Goal: Information Seeking & Learning: Learn about a topic

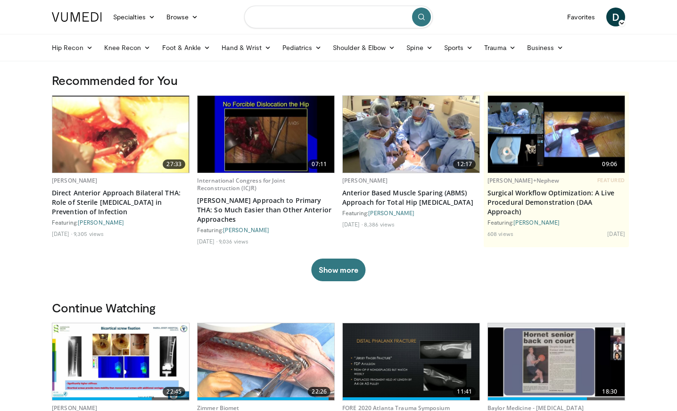
click at [276, 17] on input "Search topics, interventions" at bounding box center [338, 17] width 189 height 23
type input "**********"
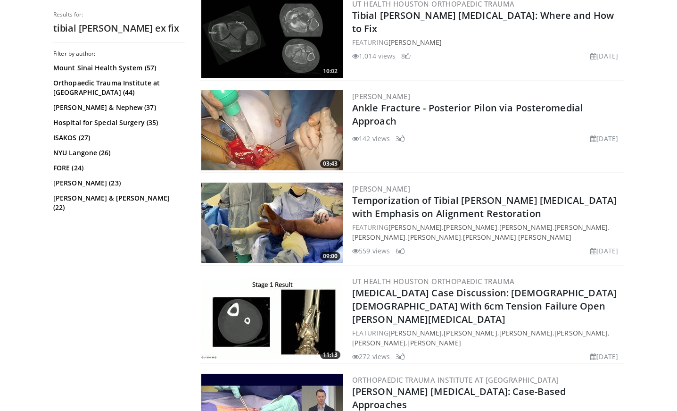
scroll to position [398, 0]
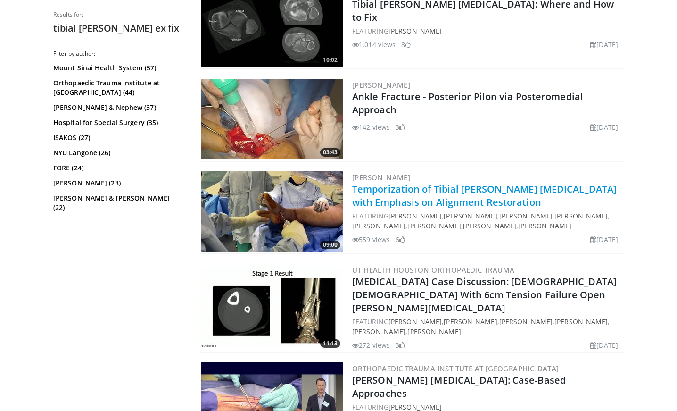
click at [396, 192] on link "Temporization of Tibial Pilon Fractures with Emphasis on Alignment Restoration" at bounding box center [484, 196] width 265 height 26
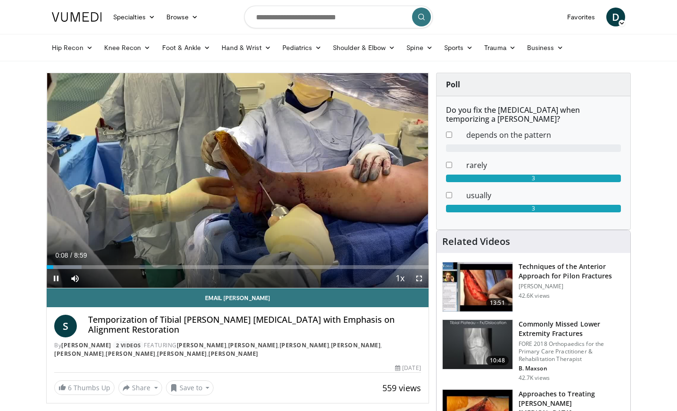
click at [419, 279] on span "Video Player" at bounding box center [419, 278] width 19 height 19
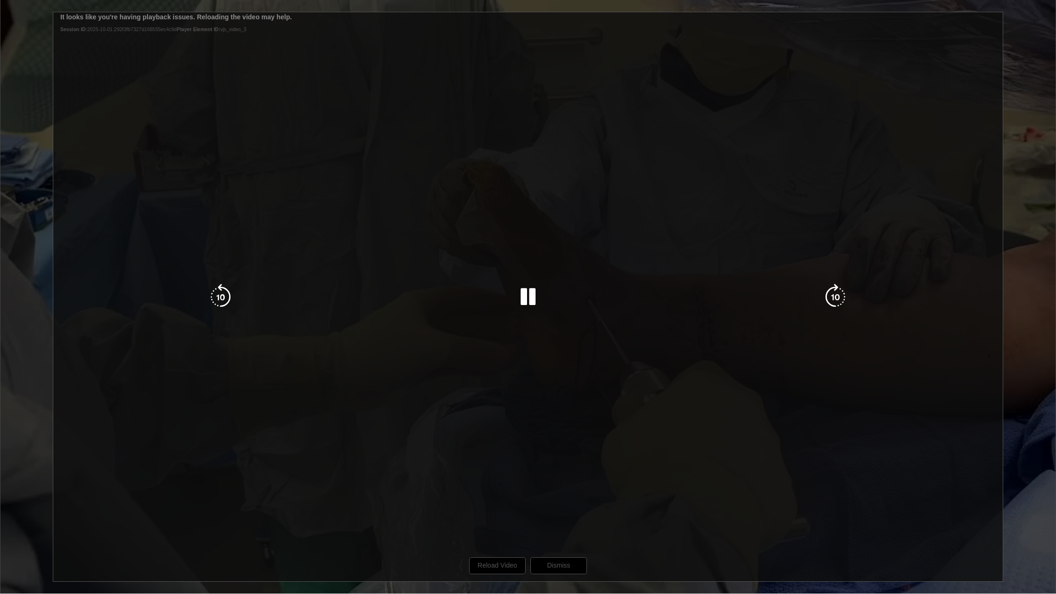
click at [523, 407] on div "10 seconds Tap to unmute" at bounding box center [528, 297] width 1056 height 594
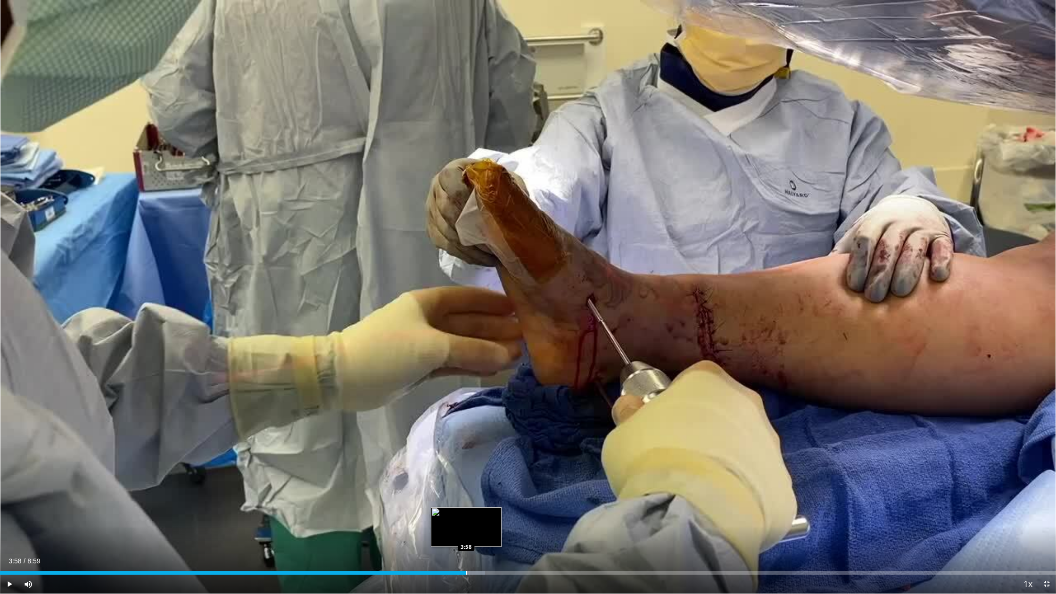
click at [465, 410] on div "3:58" at bounding box center [233, 573] width 466 height 4
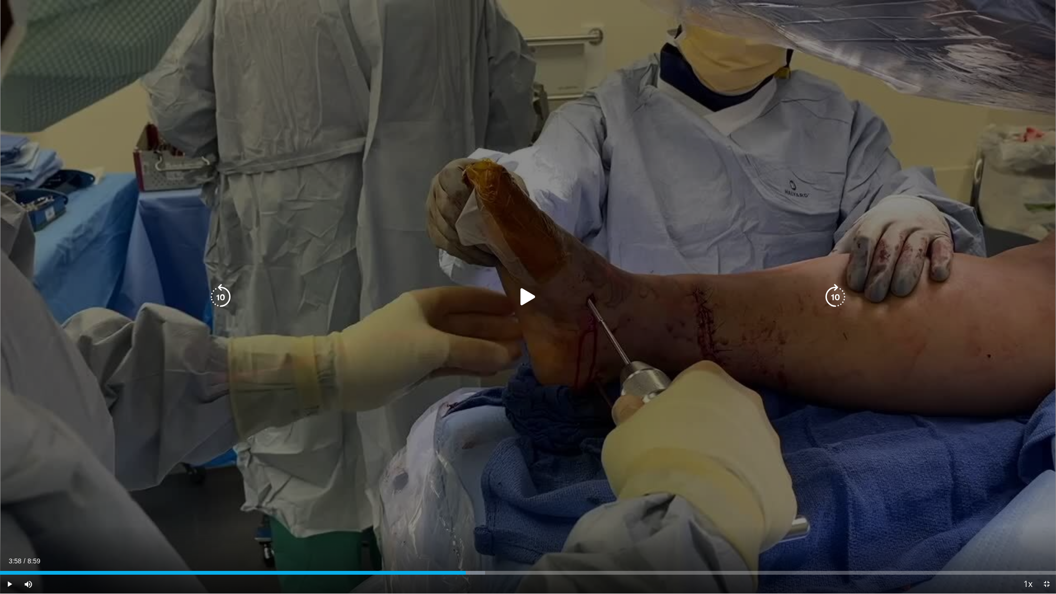
click at [528, 299] on icon "Video Player" at bounding box center [528, 297] width 26 height 26
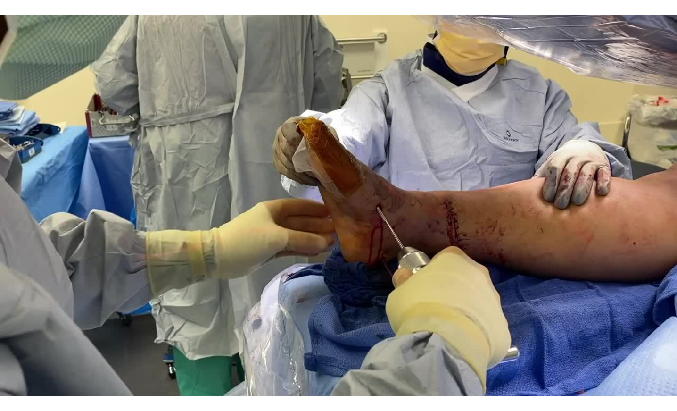
scroll to position [208, 0]
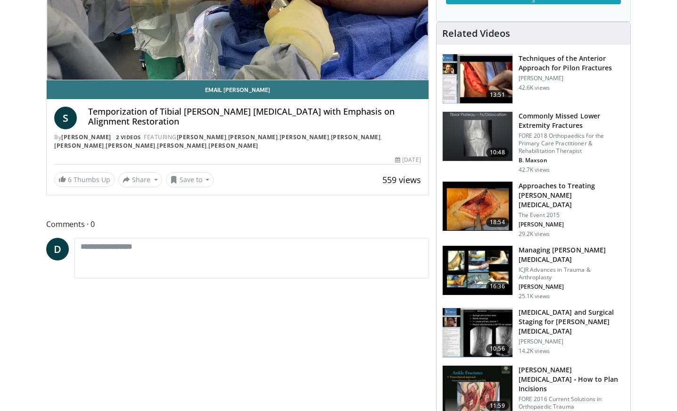
click at [554, 307] on h3 "[MEDICAL_DATA] and Surgical Staging for [PERSON_NAME] [MEDICAL_DATA]" at bounding box center [572, 321] width 106 height 28
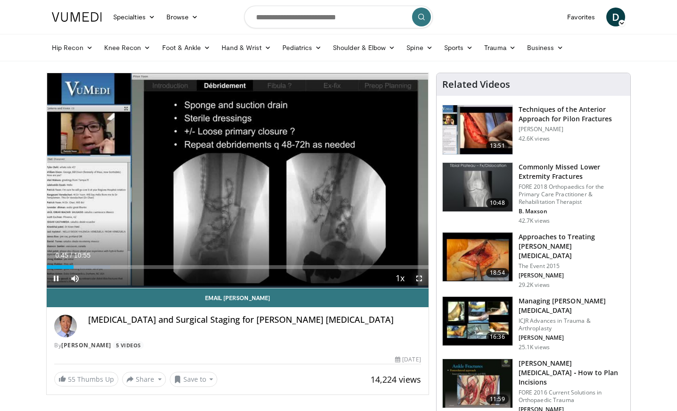
click at [420, 278] on span "Video Player" at bounding box center [419, 278] width 19 height 19
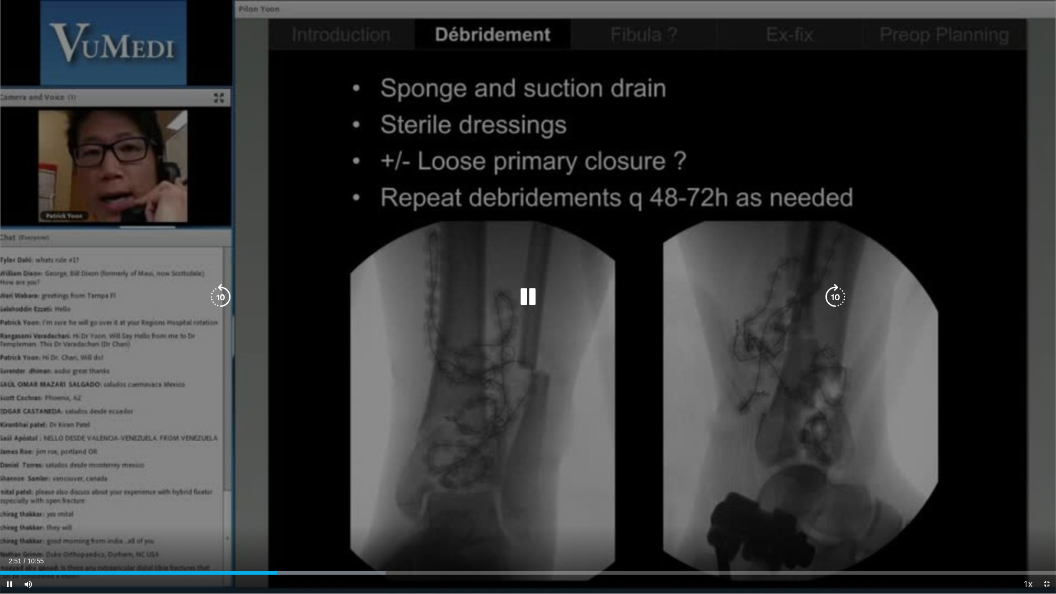
click at [559, 383] on div "10 seconds Tap to unmute" at bounding box center [528, 297] width 1056 height 594
click at [535, 298] on icon "Video Player" at bounding box center [528, 297] width 26 height 26
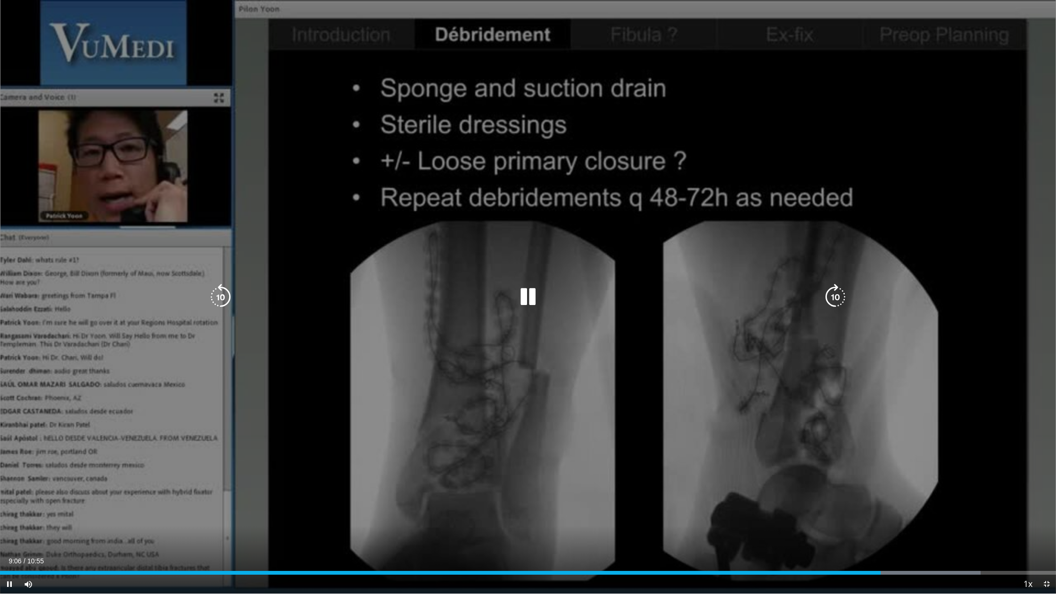
click at [677, 410] on div "10 seconds Tap to unmute" at bounding box center [528, 297] width 1056 height 594
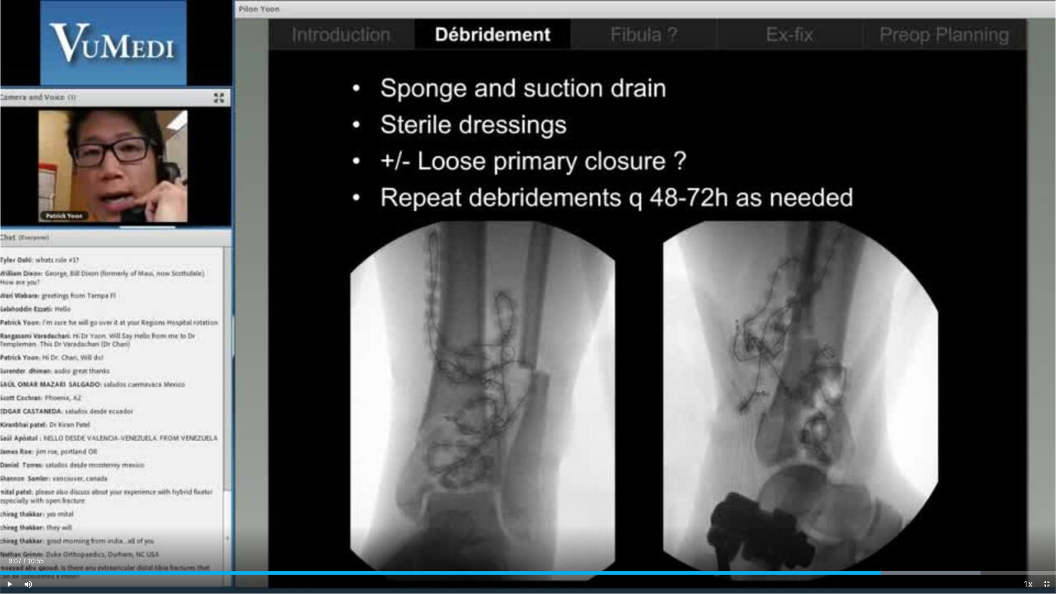
click at [677, 410] on div "10 seconds Tap to unmute" at bounding box center [528, 297] width 1056 height 594
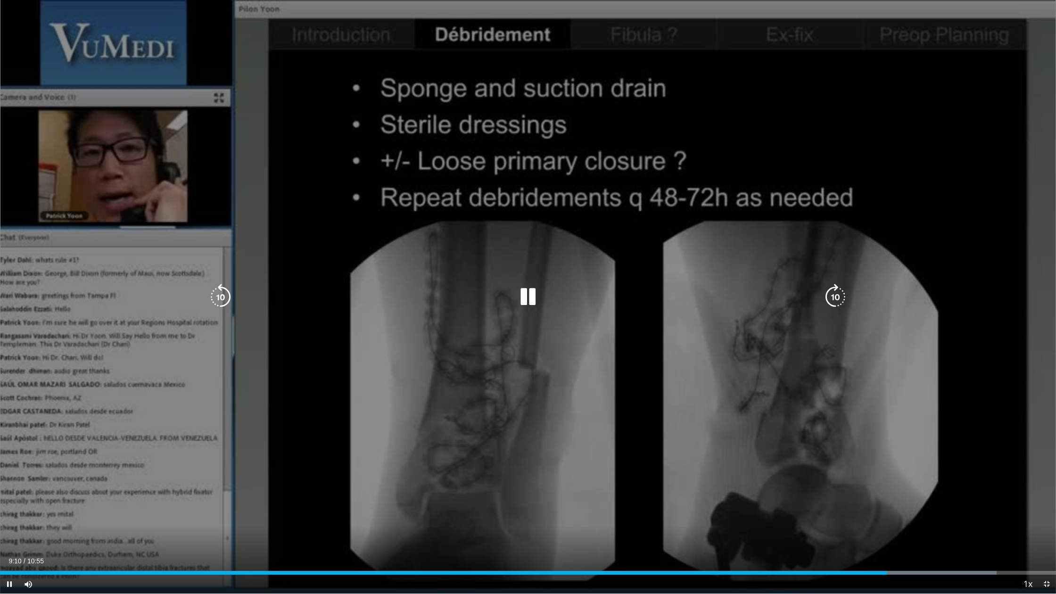
click at [677, 410] on div "10 seconds Tap to unmute" at bounding box center [528, 297] width 1056 height 594
click at [669, 410] on div "10 seconds Tap to unmute" at bounding box center [528, 297] width 1056 height 594
click at [578, 400] on div "10 seconds Tap to unmute" at bounding box center [528, 297] width 1056 height 594
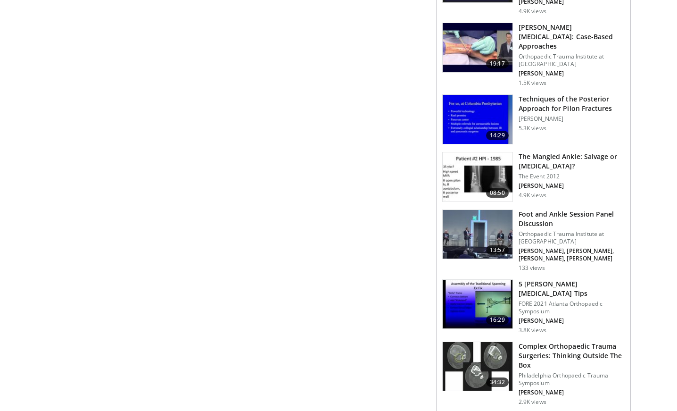
scroll to position [903, 0]
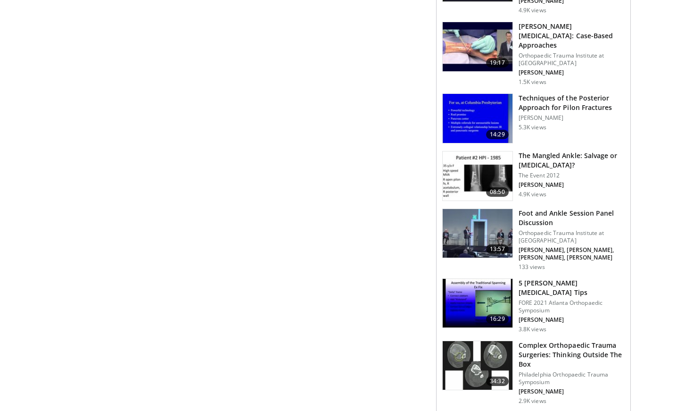
click at [483, 279] on img at bounding box center [478, 303] width 70 height 49
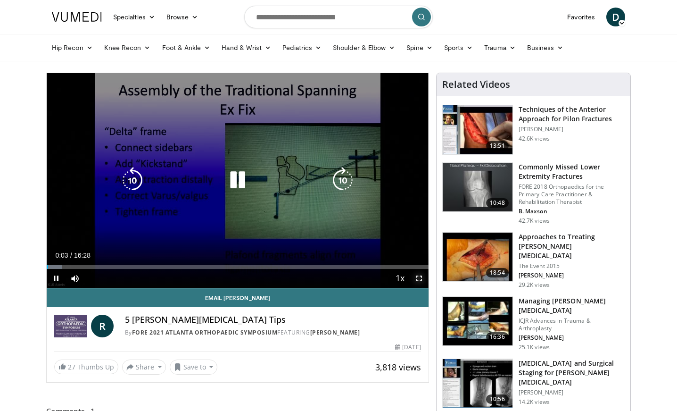
click at [418, 277] on span "Video Player" at bounding box center [419, 278] width 19 height 19
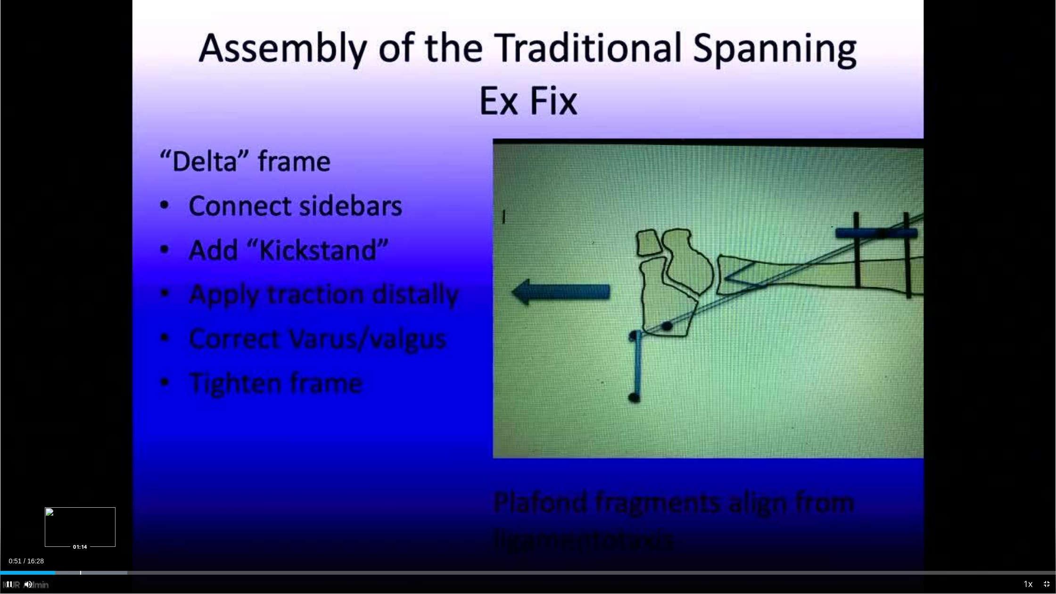
click at [80, 410] on div "Loaded : 12.04% 00:51 01:14" at bounding box center [528, 573] width 1056 height 4
click at [191, 410] on div "Loaded : 22.08% 02:35 02:58" at bounding box center [528, 570] width 1056 height 9
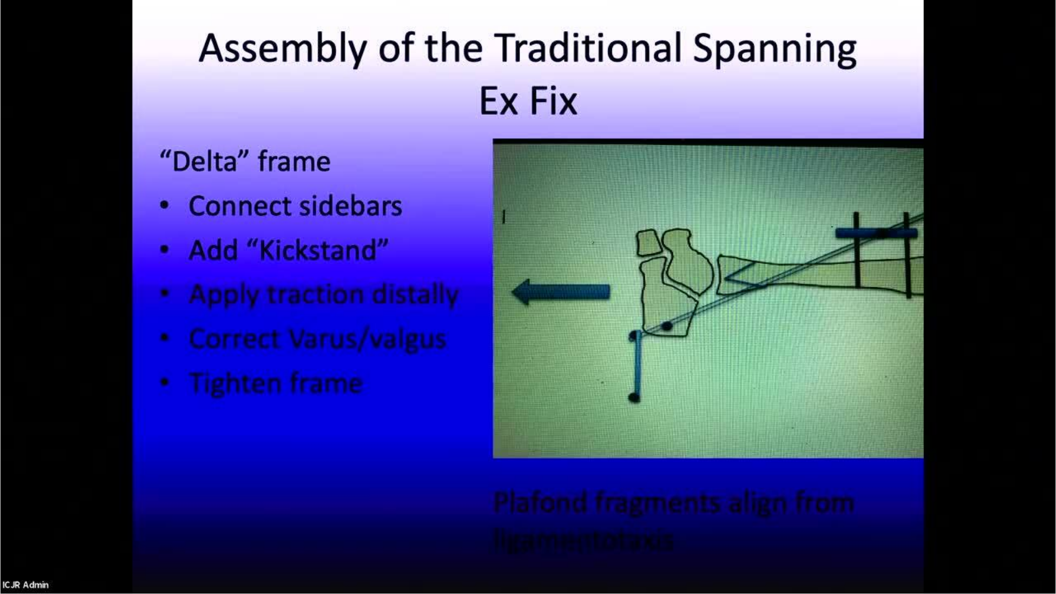
click at [214, 410] on video-js "**********" at bounding box center [528, 297] width 1056 height 594
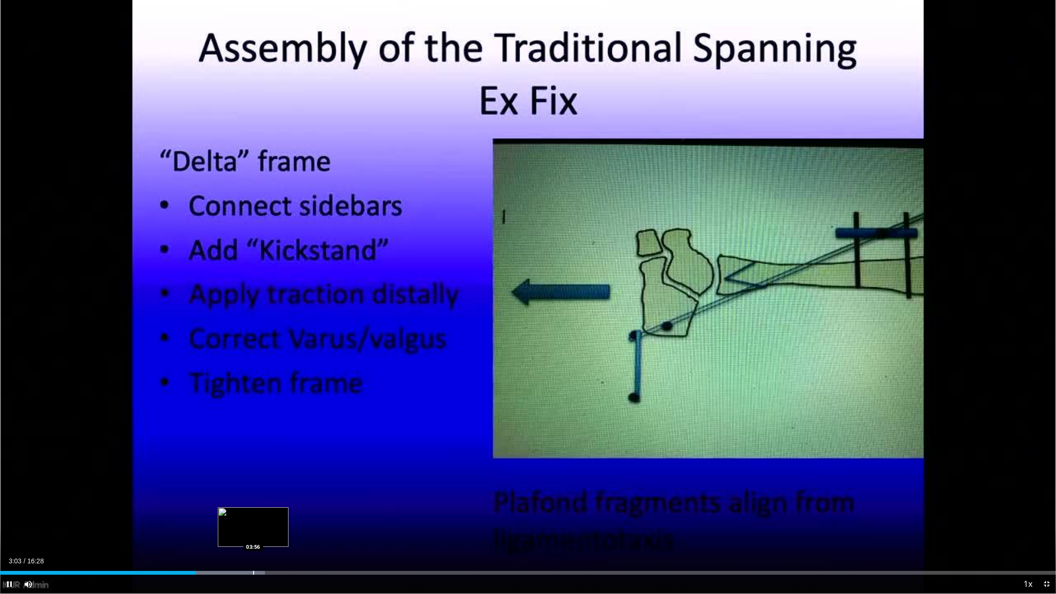
click at [253, 410] on div "Progress Bar" at bounding box center [253, 573] width 1 height 4
click at [310, 410] on div "Progress Bar" at bounding box center [310, 573] width 1 height 4
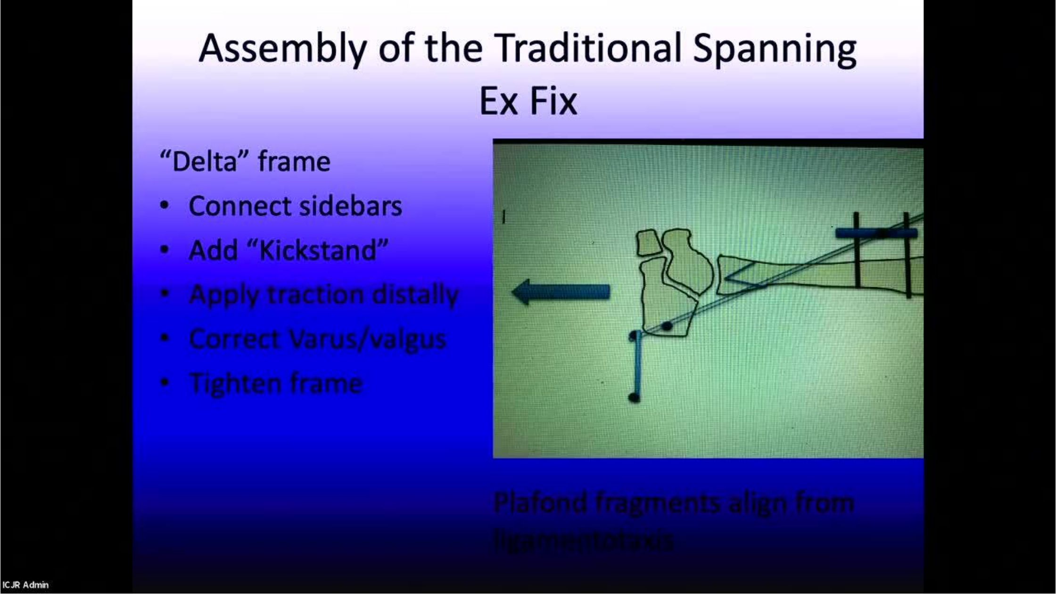
click at [380, 410] on div "10 seconds Tap to unmute" at bounding box center [528, 297] width 1056 height 594
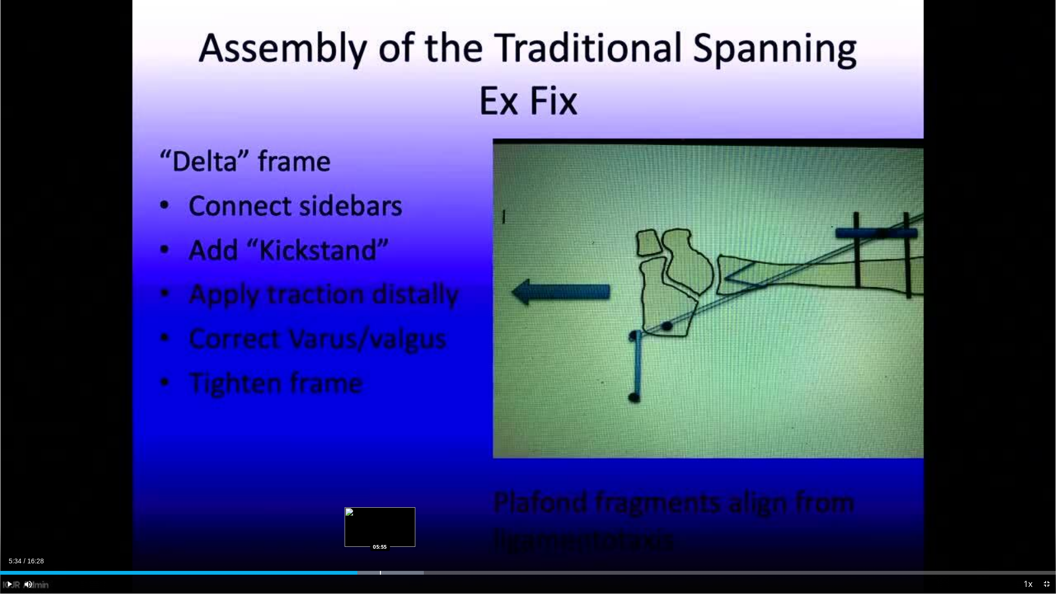
click at [380, 410] on div "Progress Bar" at bounding box center [380, 573] width 1 height 4
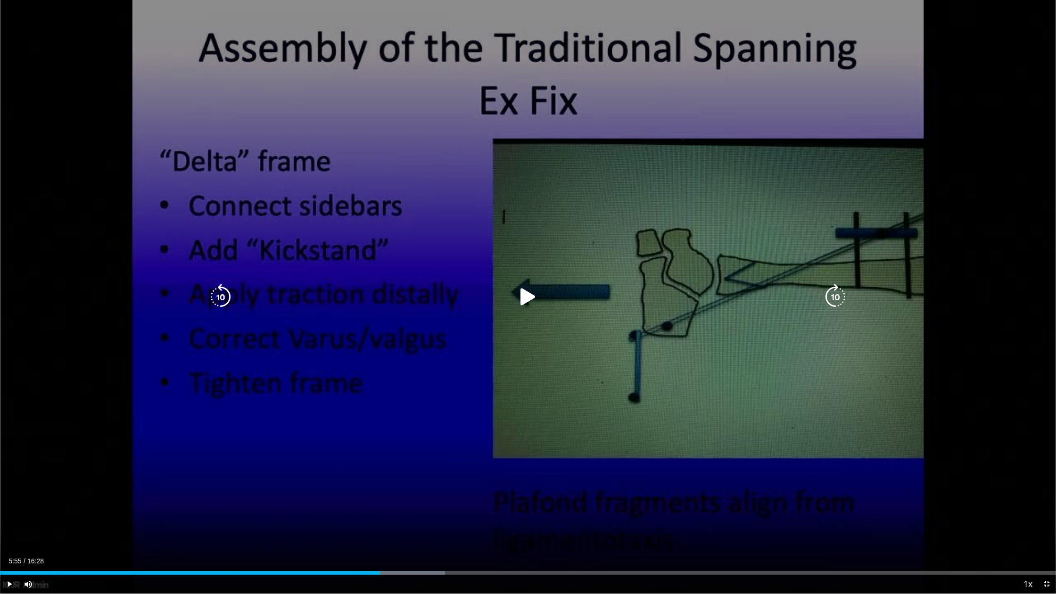
click at [524, 330] on div "10 seconds Tap to unmute" at bounding box center [528, 297] width 1056 height 594
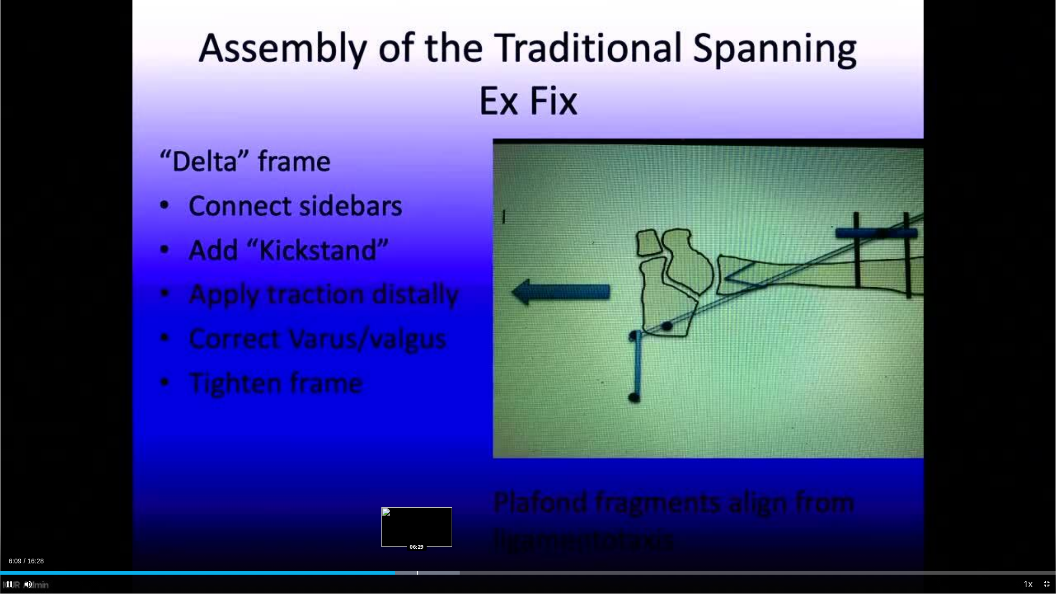
click at [417, 410] on div "Progress Bar" at bounding box center [417, 573] width 1 height 4
click at [447, 410] on div "10 seconds Tap to unmute" at bounding box center [528, 297] width 1056 height 594
click at [463, 410] on div "Current Time 6:30 / Duration 16:28 Play Skip Backward Skip Forward Mute Loaded …" at bounding box center [528, 584] width 1056 height 19
click at [464, 410] on div "Loaded : 46.18% 06:30 07:14" at bounding box center [528, 573] width 1056 height 4
click at [453, 410] on div "Progress Bar" at bounding box center [453, 573] width 1 height 4
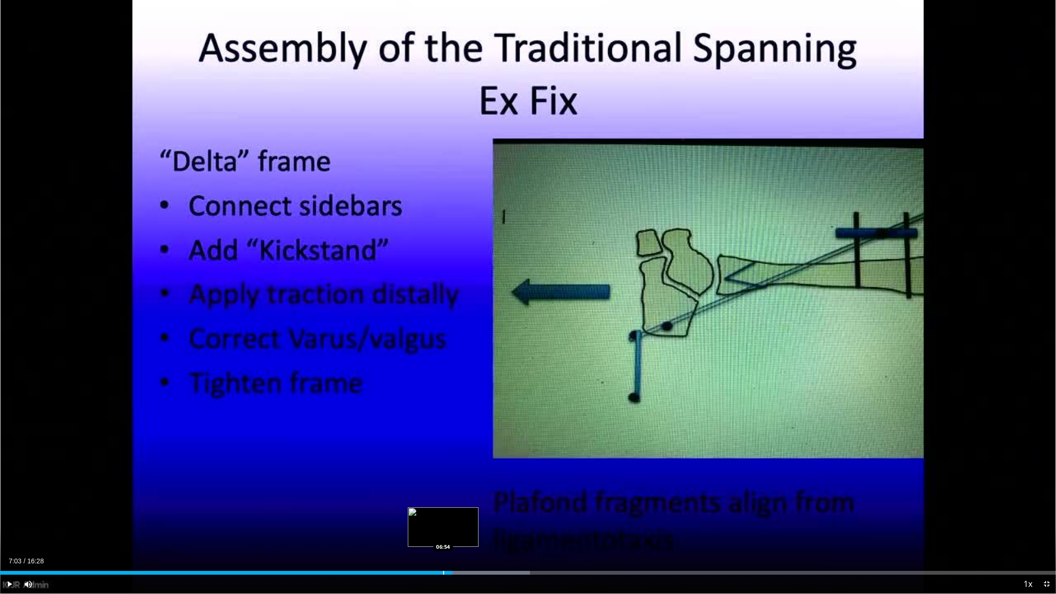
click at [443, 410] on div "Progress Bar" at bounding box center [443, 573] width 1 height 4
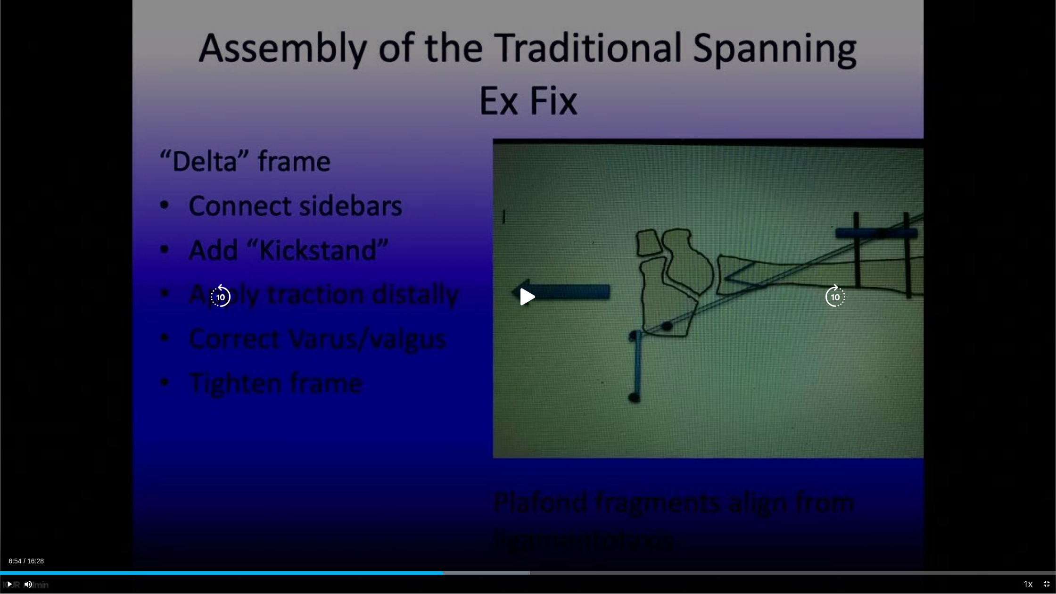
click at [529, 249] on div "10 seconds Tap to unmute" at bounding box center [528, 297] width 1056 height 594
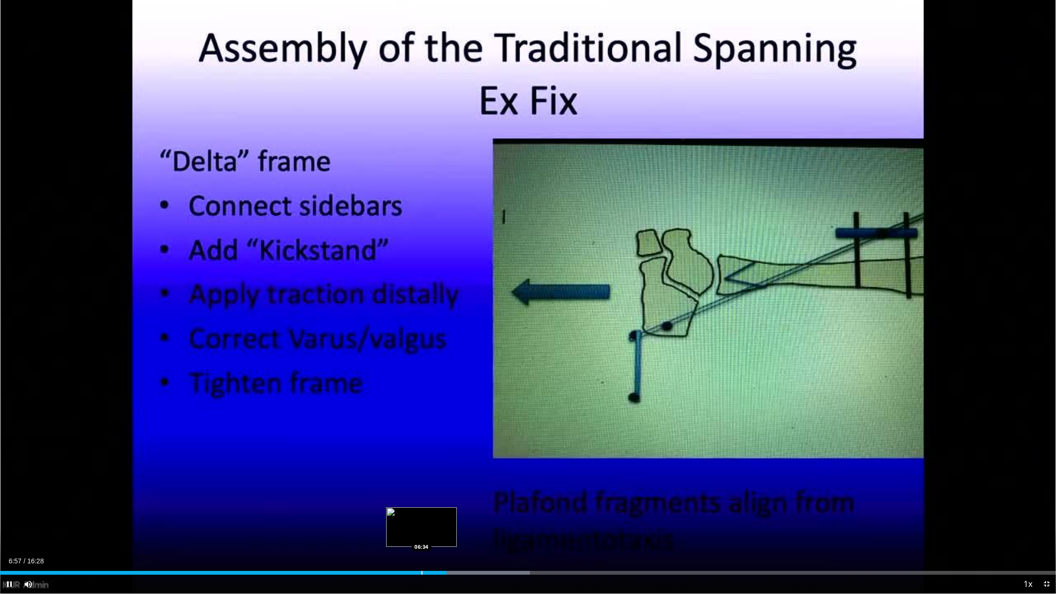
click at [422, 410] on div "Progress Bar" at bounding box center [422, 573] width 1 height 4
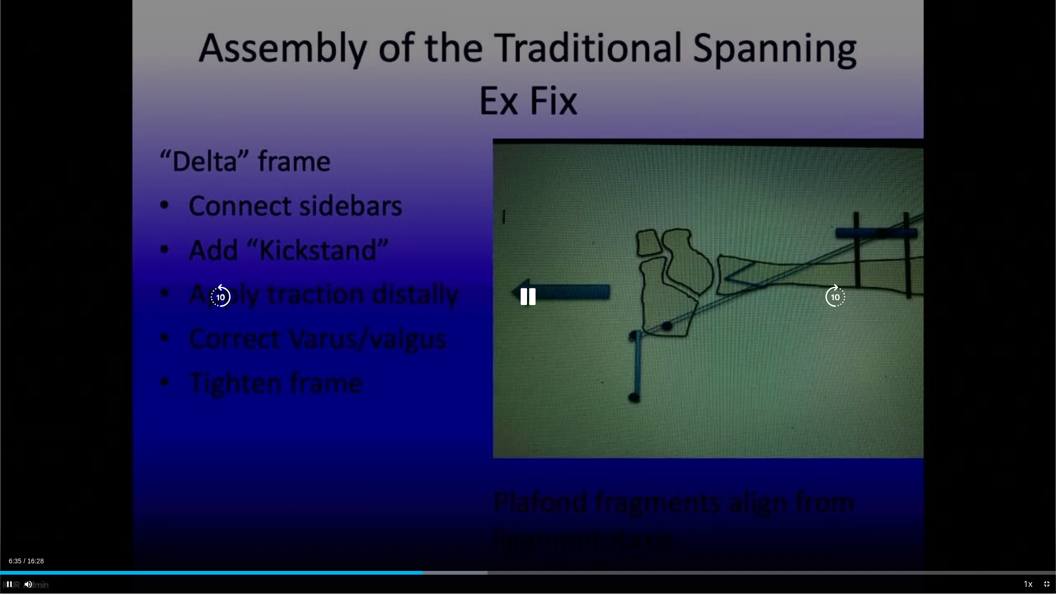
click at [517, 410] on div "10 seconds Tap to unmute" at bounding box center [528, 297] width 1056 height 594
click at [514, 404] on div "10 seconds Tap to unmute" at bounding box center [528, 297] width 1056 height 594
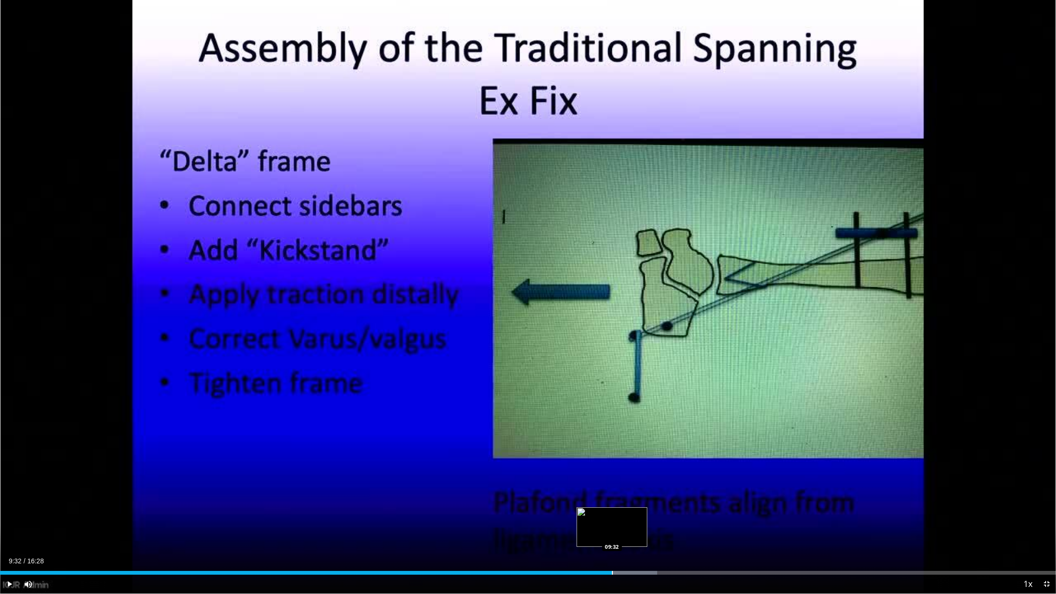
click at [612, 410] on div "Progress Bar" at bounding box center [612, 573] width 1 height 4
click at [624, 410] on div "Progress Bar" at bounding box center [624, 573] width 1 height 4
click at [641, 410] on div "Progress Bar" at bounding box center [641, 573] width 1 height 4
click at [670, 410] on div "Progress Bar" at bounding box center [670, 573] width 1 height 4
click at [677, 410] on div "Progress Bar" at bounding box center [691, 573] width 1 height 4
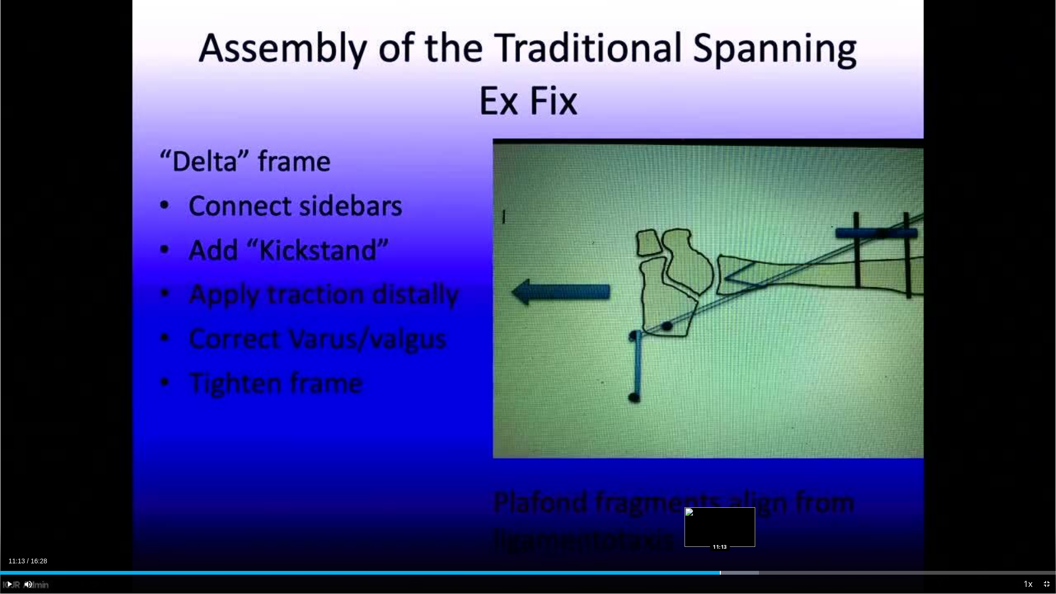
click at [677, 410] on div "Progress Bar" at bounding box center [720, 573] width 1 height 4
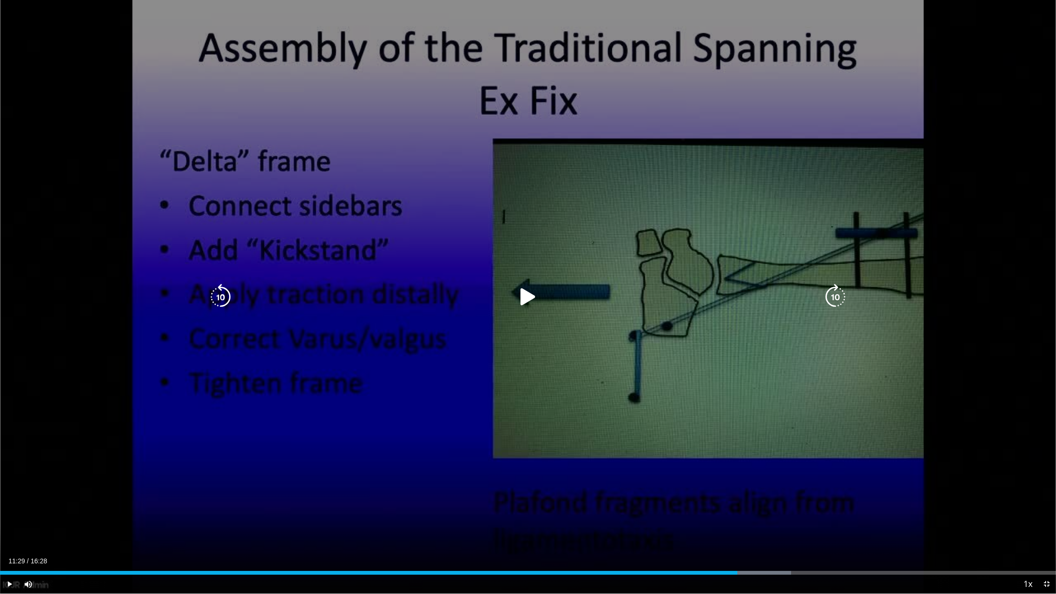
click at [677, 410] on div "Loaded : 74.90% 11:29 11:13" at bounding box center [528, 573] width 1056 height 4
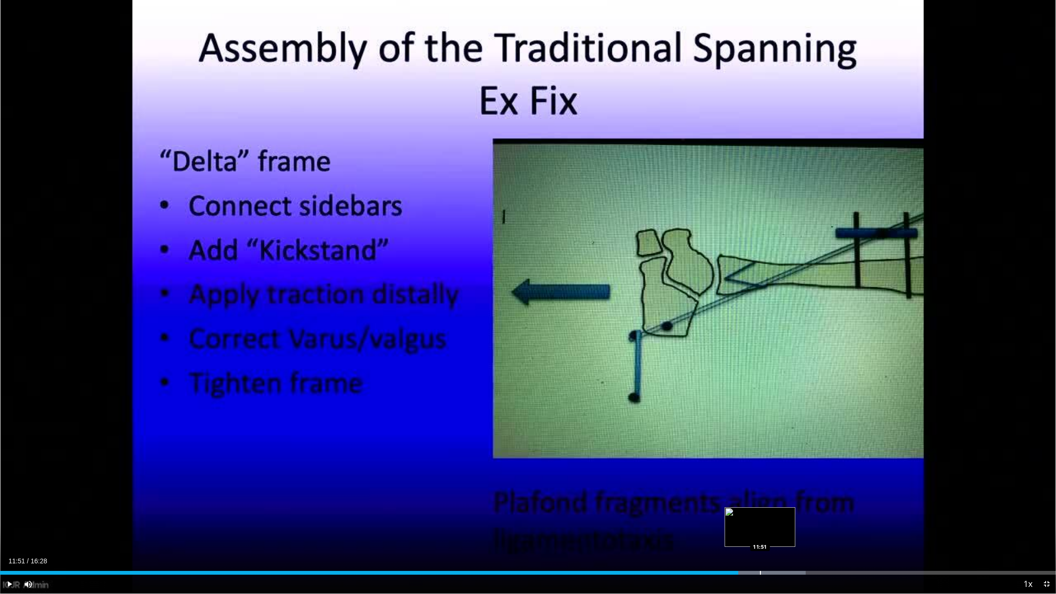
click at [677, 410] on div "Progress Bar" at bounding box center [760, 573] width 1 height 4
click at [677, 410] on div "Progress Bar" at bounding box center [780, 573] width 1 height 4
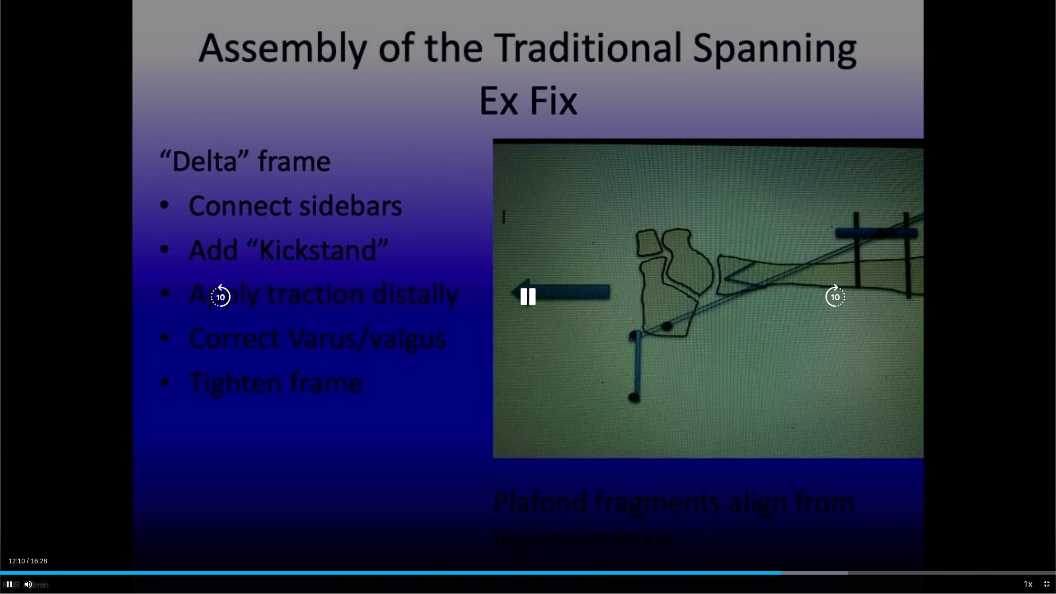
drag, startPoint x: 806, startPoint y: 575, endPoint x: 808, endPoint y: 571, distance: 4.9
click at [677, 410] on div "Current Time 12:10 / Duration 16:28 Pause Skip Backward Skip Forward Mute Loade…" at bounding box center [528, 584] width 1056 height 19
